Goal: Task Accomplishment & Management: Use online tool/utility

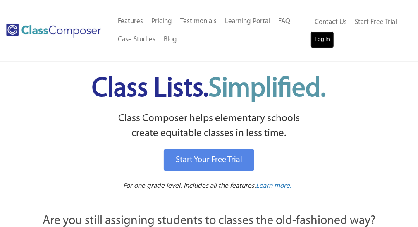
click at [325, 41] on link "Log In" at bounding box center [322, 39] width 24 height 17
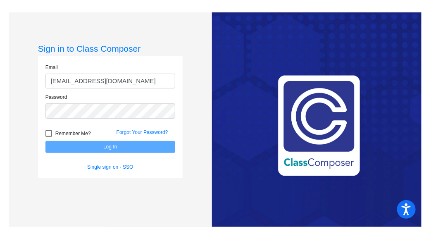
type input "[EMAIL_ADDRESS][DOMAIN_NAME]"
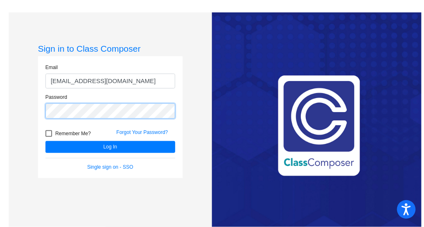
click at [45, 141] on button "Log In" at bounding box center [110, 147] width 130 height 12
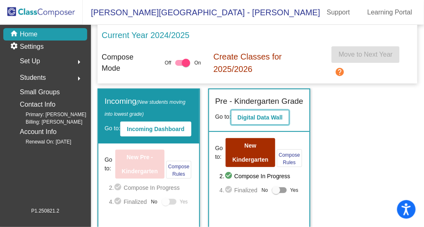
click at [266, 123] on button "Digital Data Wall" at bounding box center [260, 117] width 58 height 15
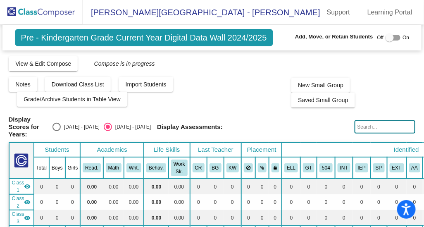
click at [390, 38] on div at bounding box center [390, 37] width 8 height 8
checkbox input "true"
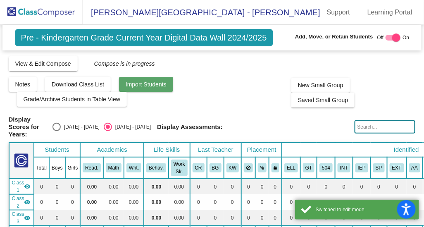
click at [137, 83] on span "Import Students" at bounding box center [146, 84] width 41 height 7
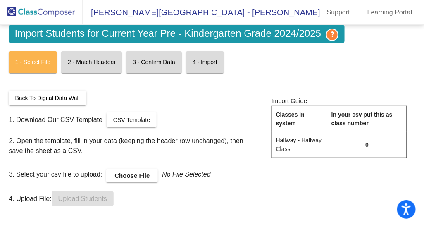
click at [137, 177] on label "Choose File" at bounding box center [132, 175] width 52 height 13
click at [0, 0] on input "Choose File" at bounding box center [0, 0] width 0 height 0
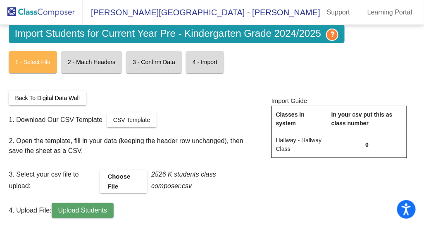
click at [96, 204] on button "Upload Students" at bounding box center [83, 210] width 62 height 15
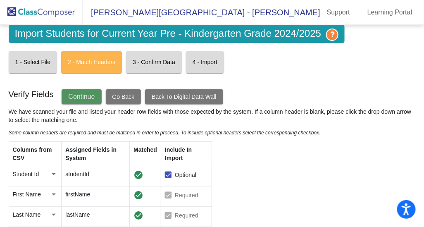
click at [84, 95] on span "Continue" at bounding box center [81, 96] width 26 height 7
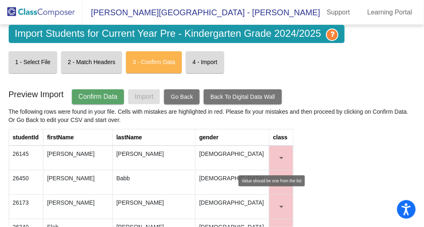
click at [277, 156] on div at bounding box center [277, 158] width 0 height 8
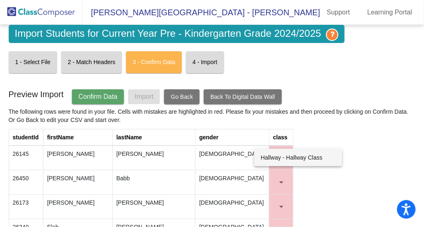
click at [184, 98] on div at bounding box center [212, 113] width 424 height 227
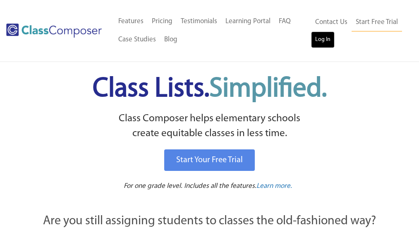
click at [321, 40] on link "Log In" at bounding box center [323, 39] width 24 height 17
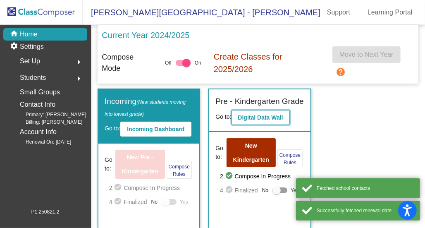
click at [250, 116] on b "Digital Data Wall" at bounding box center [260, 117] width 45 height 7
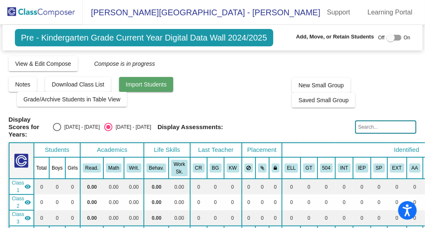
click at [129, 87] on span "Import Students" at bounding box center [146, 84] width 41 height 7
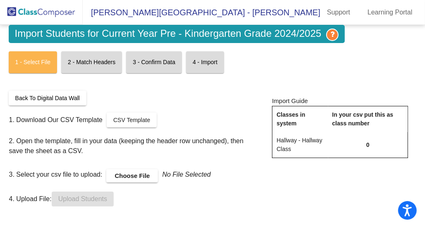
click at [132, 177] on label "Choose File" at bounding box center [132, 175] width 52 height 13
click at [0, 0] on input "Choose File" at bounding box center [0, 0] width 0 height 0
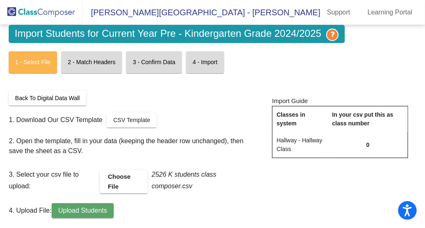
click at [80, 208] on span "Upload Students" at bounding box center [82, 210] width 49 height 7
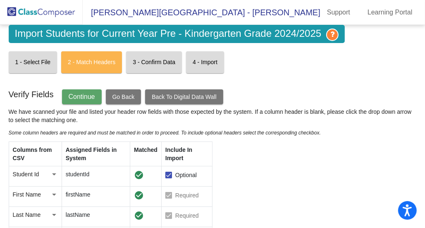
click at [84, 93] on span "Continue" at bounding box center [82, 96] width 26 height 7
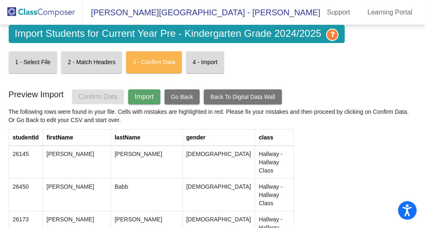
click at [153, 98] on span "Import" at bounding box center [144, 96] width 19 height 7
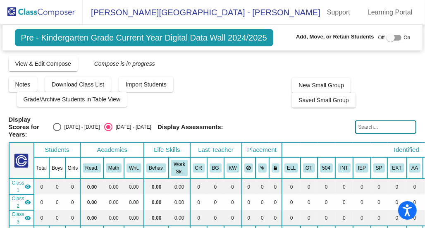
click at [387, 34] on div at bounding box center [391, 37] width 8 height 8
checkbox input "true"
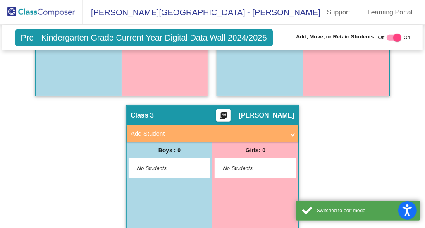
scroll to position [41, 0]
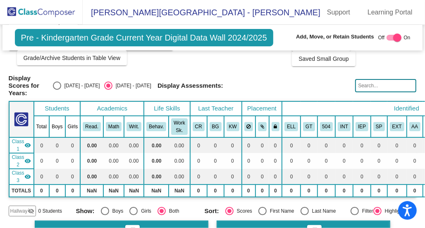
click at [29, 208] on mat-icon "visibility_off" at bounding box center [31, 211] width 7 height 7
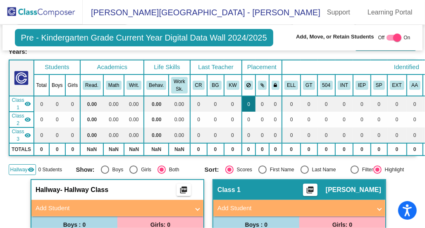
scroll to position [0, 0]
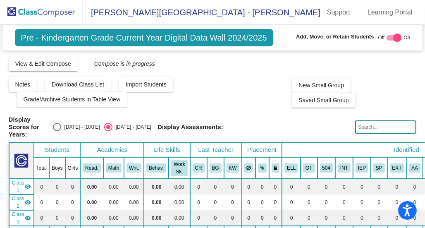
click at [40, 10] on img at bounding box center [41, 12] width 83 height 24
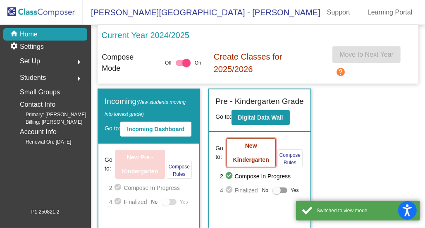
click at [249, 140] on button "New Kindergarten" at bounding box center [251, 152] width 49 height 29
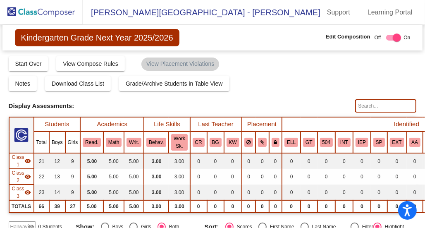
click at [127, 11] on span "[PERSON_NAME][GEOGRAPHIC_DATA] - [PERSON_NAME]" at bounding box center [202, 12] width 238 height 13
click at [55, 12] on img at bounding box center [41, 12] width 83 height 24
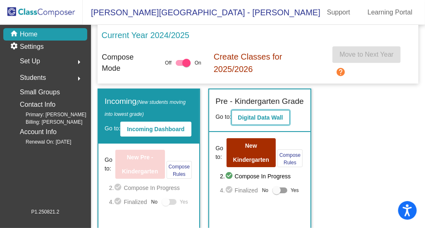
click at [277, 122] on button "Digital Data Wall" at bounding box center [261, 117] width 58 height 15
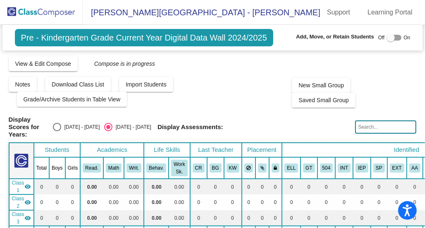
click at [387, 43] on div "Add, Move, or Retain Students Off On" at bounding box center [350, 38] width 119 height 11
click at [390, 36] on div at bounding box center [391, 37] width 8 height 8
checkbox input "true"
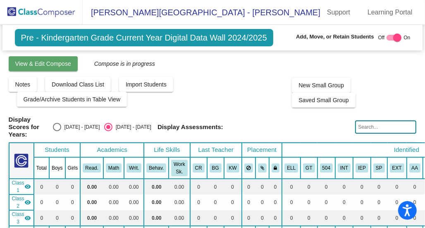
click at [49, 59] on button "View & Edit Compose" at bounding box center [43, 63] width 69 height 15
